Goal: Task Accomplishment & Management: Manage account settings

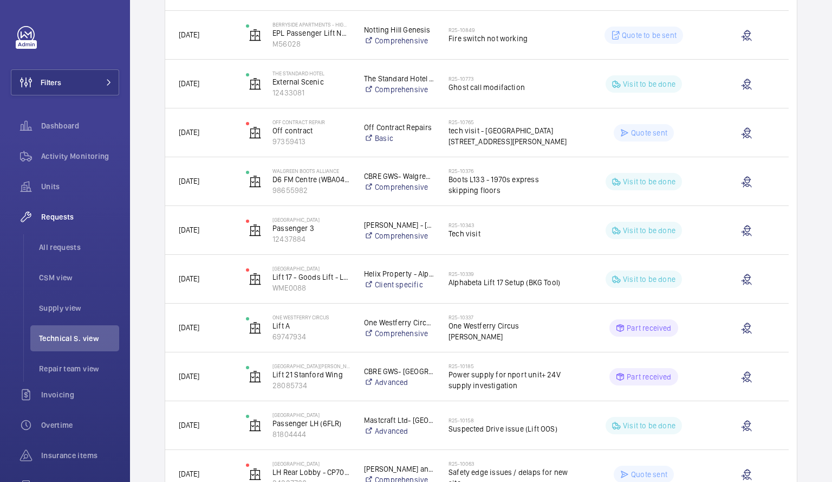
scroll to position [918, 0]
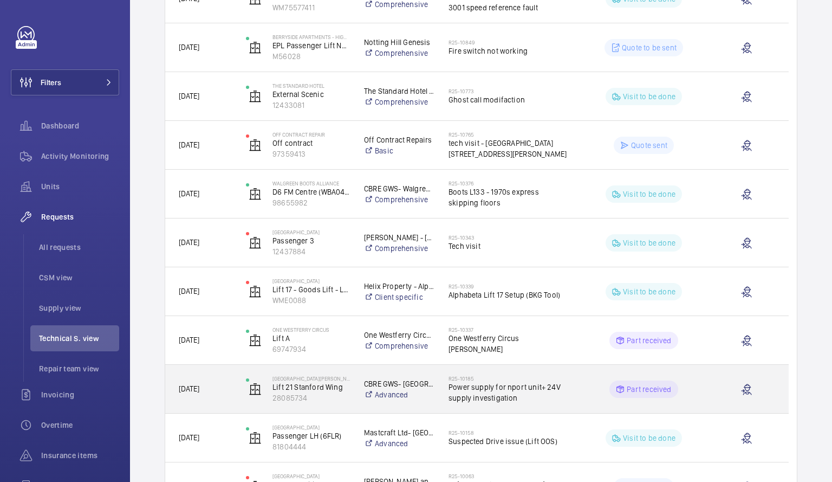
click at [478, 375] on h2 "R25-10185" at bounding box center [509, 378] width 121 height 7
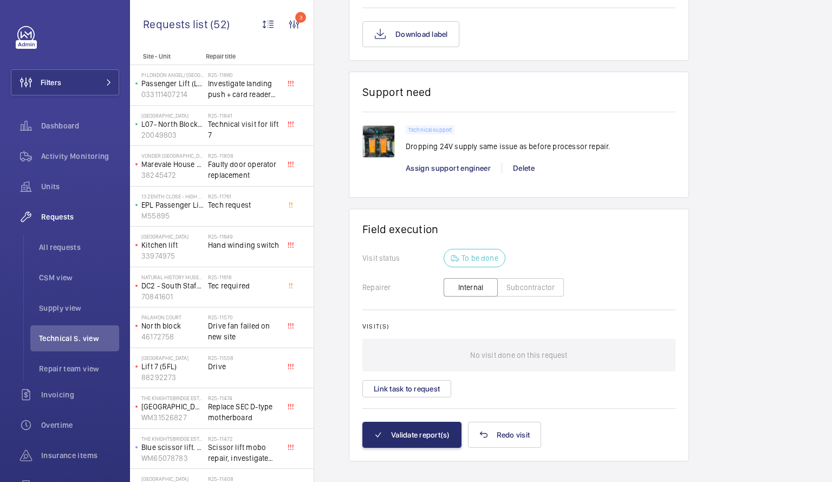
scroll to position [839, 0]
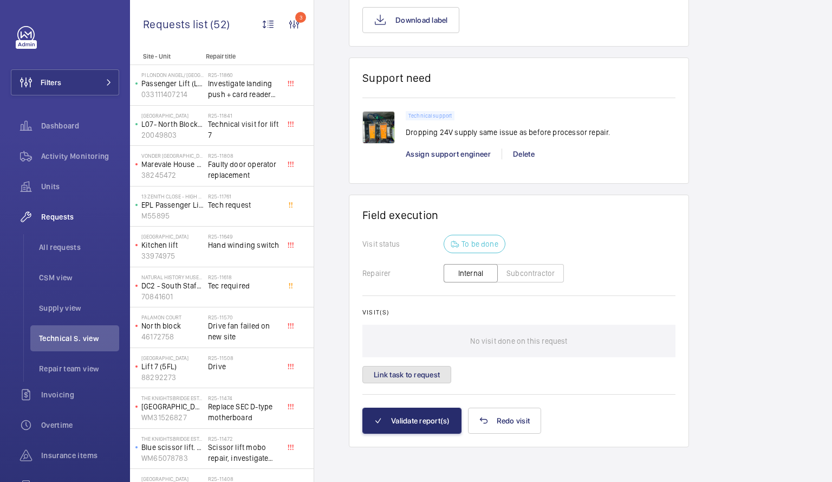
drag, startPoint x: 374, startPoint y: 374, endPoint x: 394, endPoint y: 377, distance: 20.8
click at [394, 377] on button "Link task to request" at bounding box center [406, 374] width 89 height 17
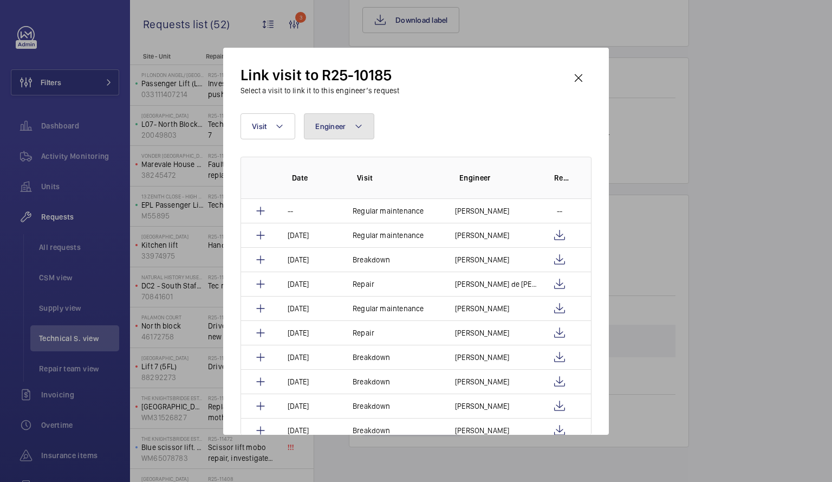
click at [367, 118] on button "Engineer" at bounding box center [339, 126] width 70 height 26
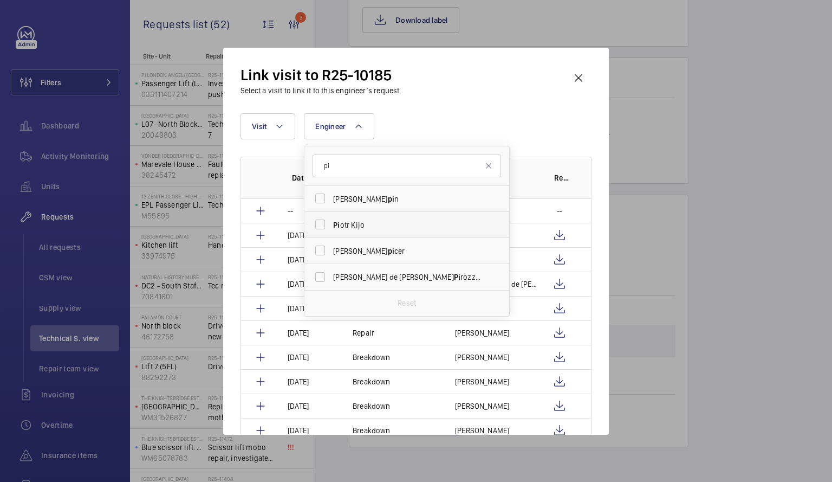
type input "pi"
click at [360, 228] on span "Pi otr Kijo" at bounding box center [407, 224] width 149 height 11
click at [331, 228] on input "Pi otr Kijo" at bounding box center [320, 224] width 22 height 22
checkbox input "true"
click at [657, 263] on div at bounding box center [416, 241] width 832 height 482
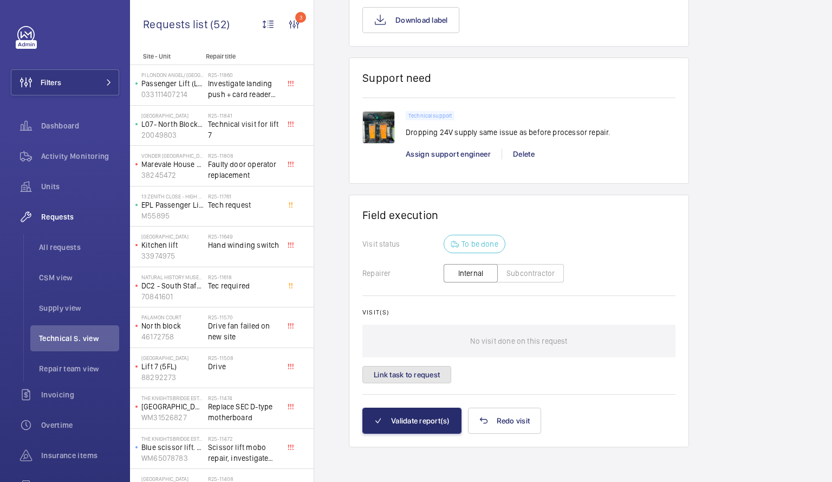
click at [399, 374] on button "Link task to request" at bounding box center [406, 374] width 89 height 17
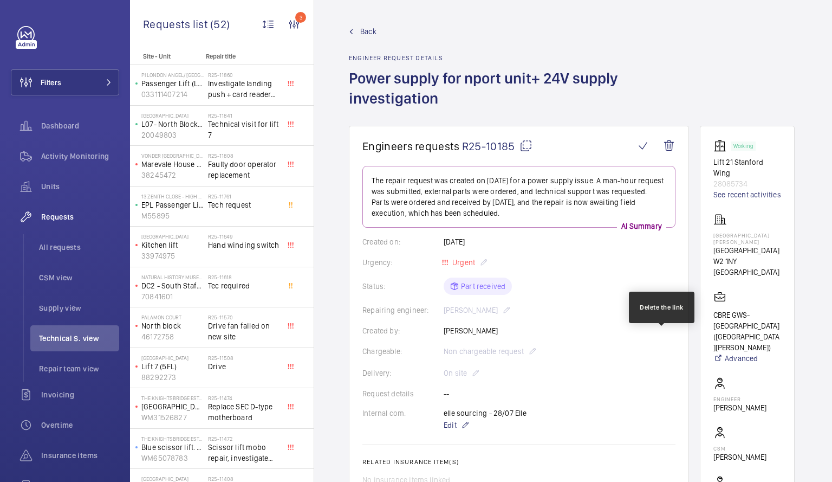
scroll to position [832, 0]
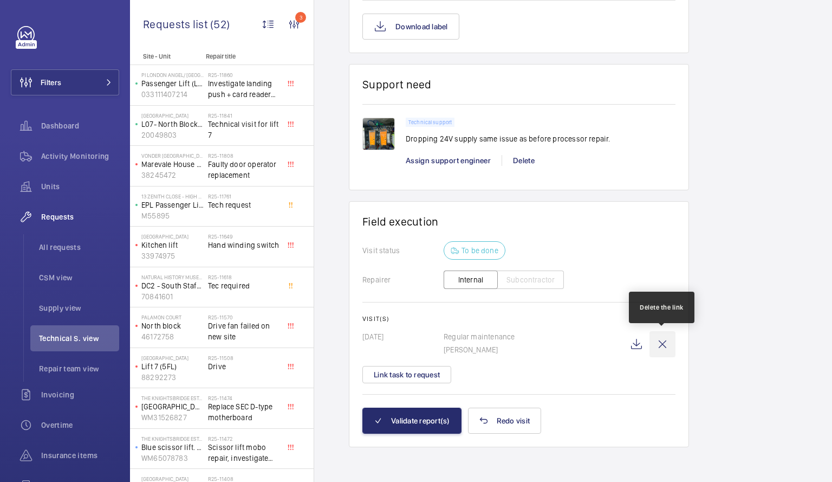
click at [663, 345] on wm-front-icon-button at bounding box center [663, 344] width 26 height 26
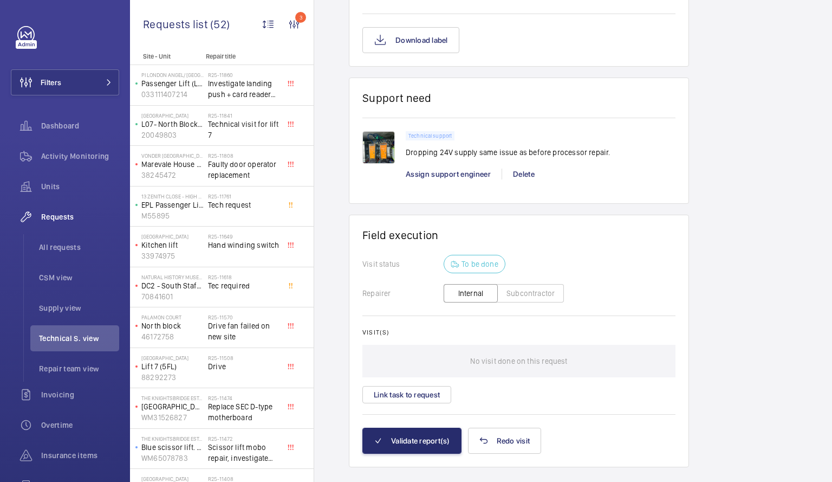
scroll to position [839, 0]
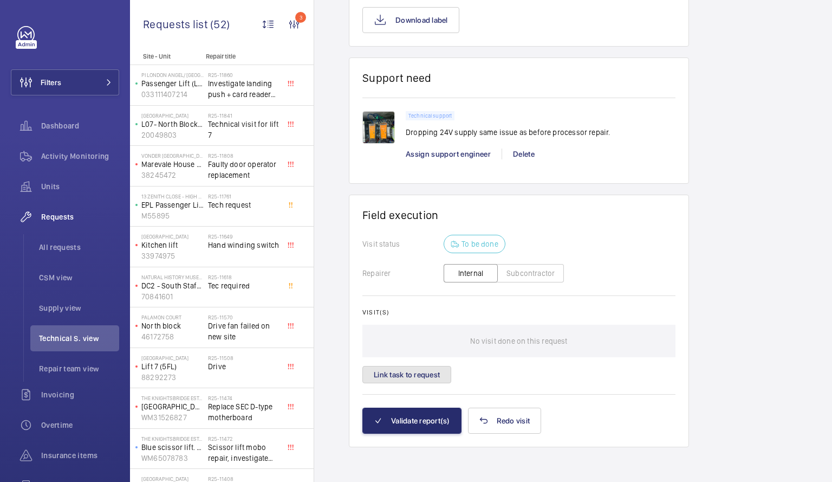
click at [440, 373] on button "Link task to request" at bounding box center [406, 374] width 89 height 17
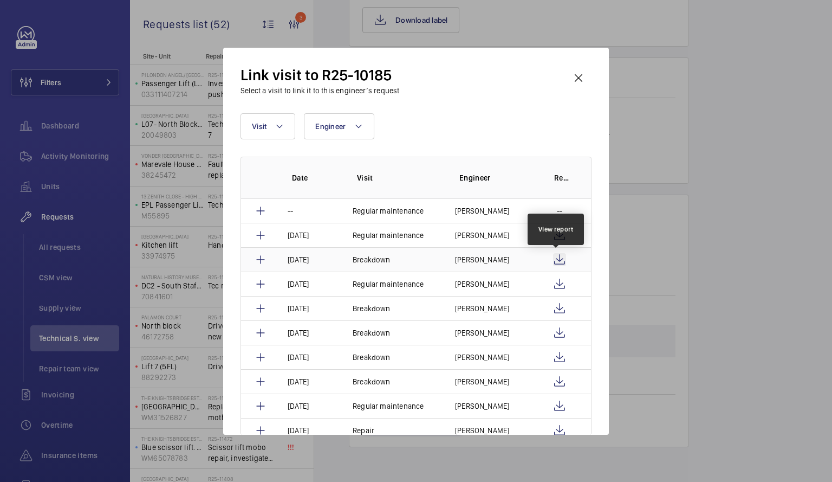
click at [556, 258] on wm-front-icon-button at bounding box center [559, 259] width 13 height 13
click at [380, 260] on p "Breakdown" at bounding box center [372, 259] width 38 height 11
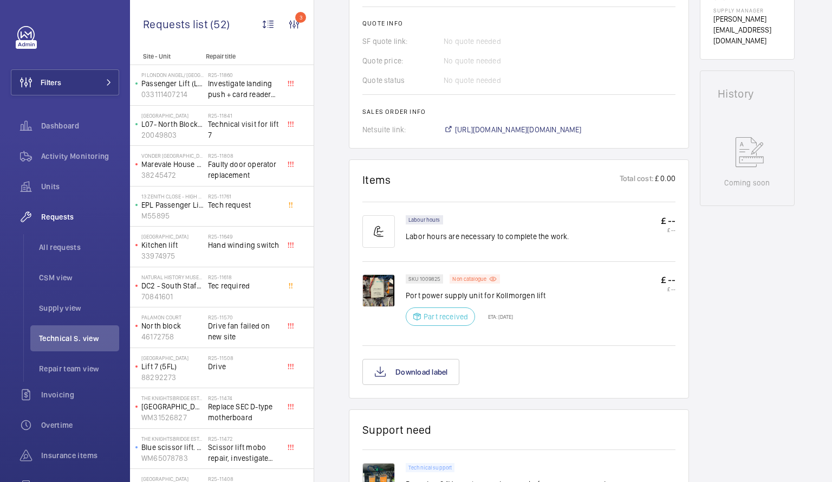
scroll to position [607, 0]
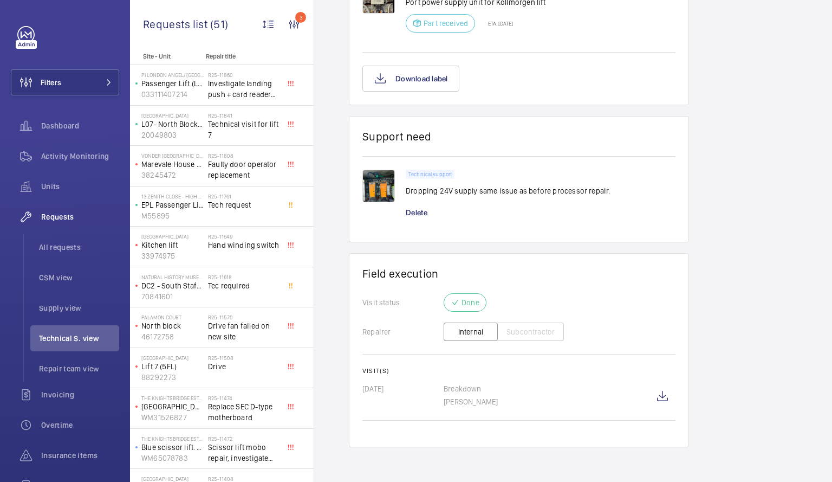
scroll to position [534, 0]
